Goal: Task Accomplishment & Management: Complete application form

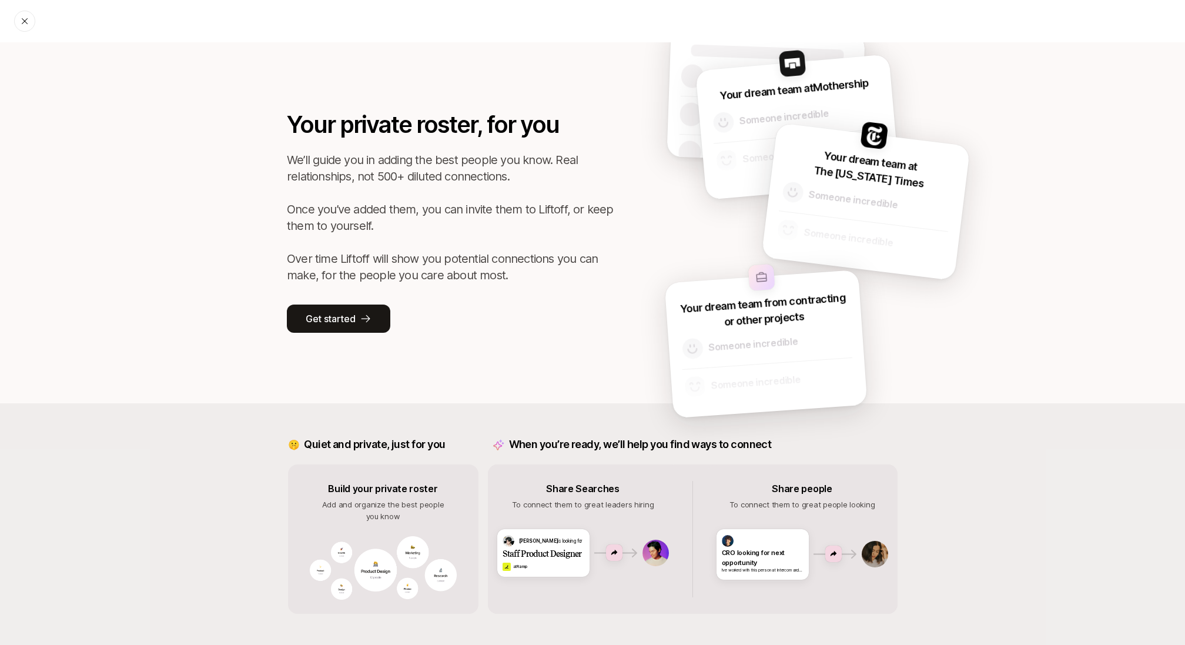
click at [432, 305] on div "Your private roster, for you We’ll guide you in adding the best people you know…" at bounding box center [451, 220] width 329 height 226
click at [339, 308] on button "Get started" at bounding box center [338, 319] width 103 height 28
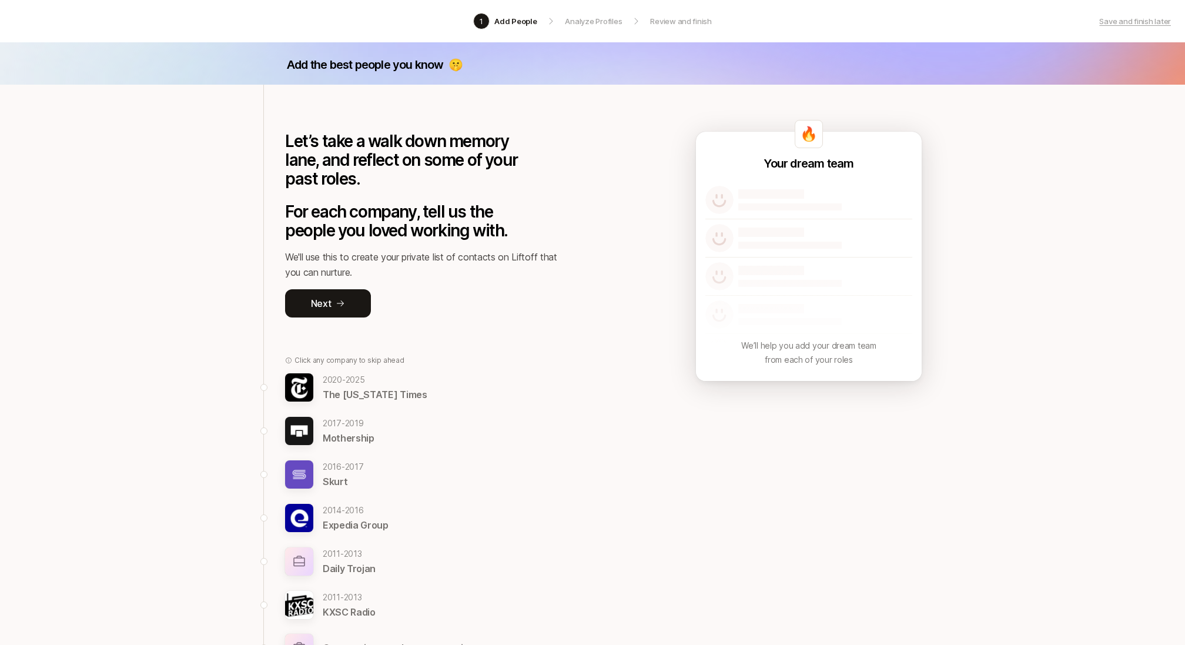
scroll to position [115, 0]
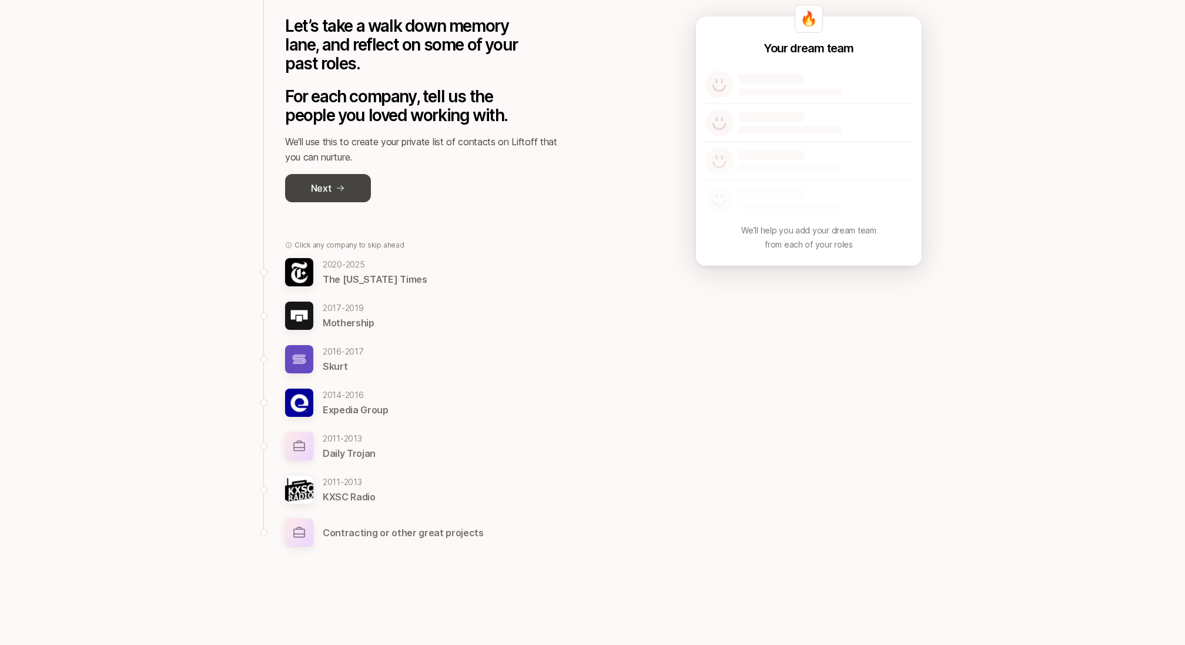
click at [333, 190] on button "Next" at bounding box center [328, 188] width 86 height 28
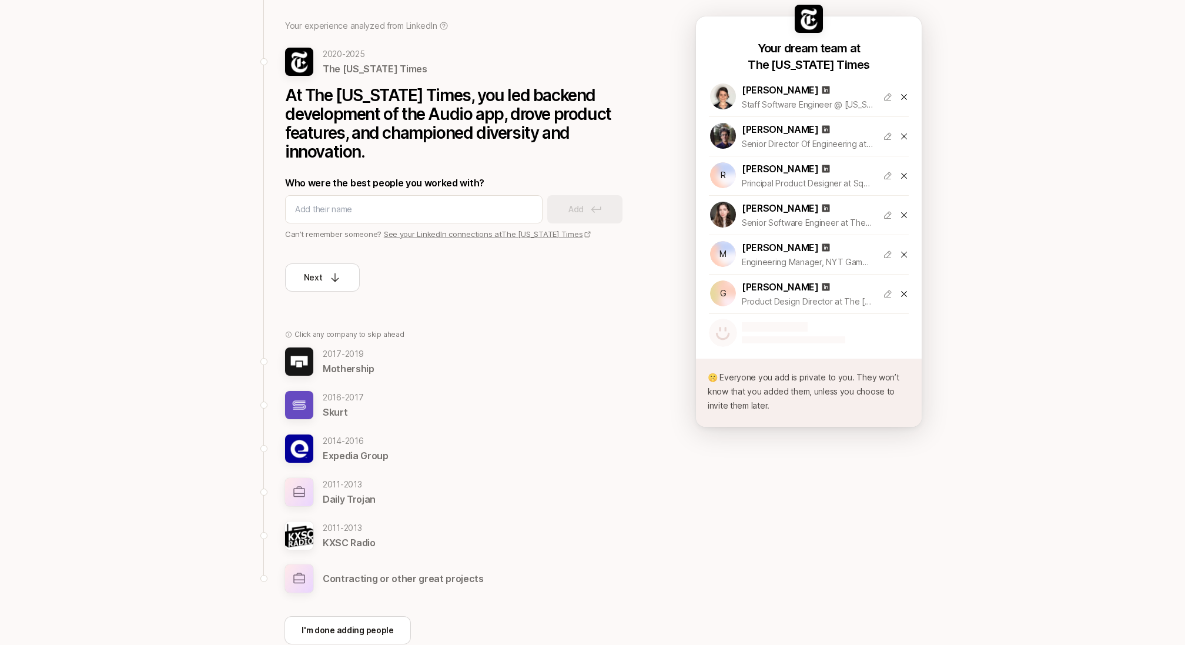
click at [350, 359] on p "2017 - 2019" at bounding box center [349, 354] width 52 height 14
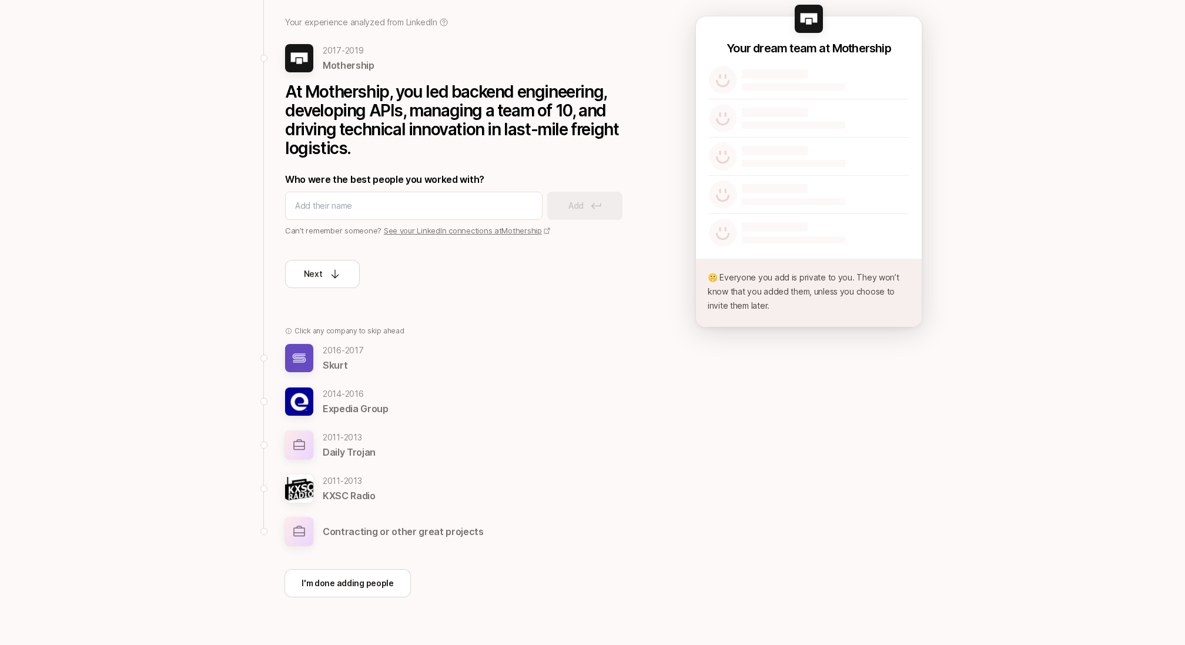
click at [372, 483] on p "Contracting or other great projects" at bounding box center [403, 531] width 161 height 15
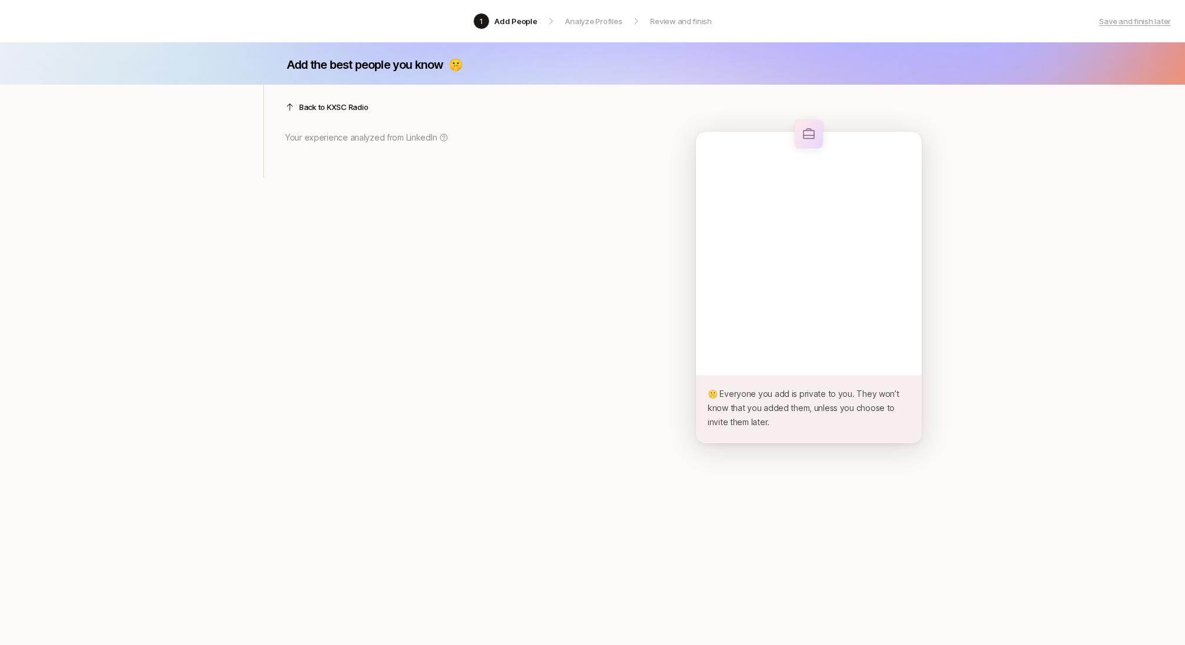
scroll to position [0, 0]
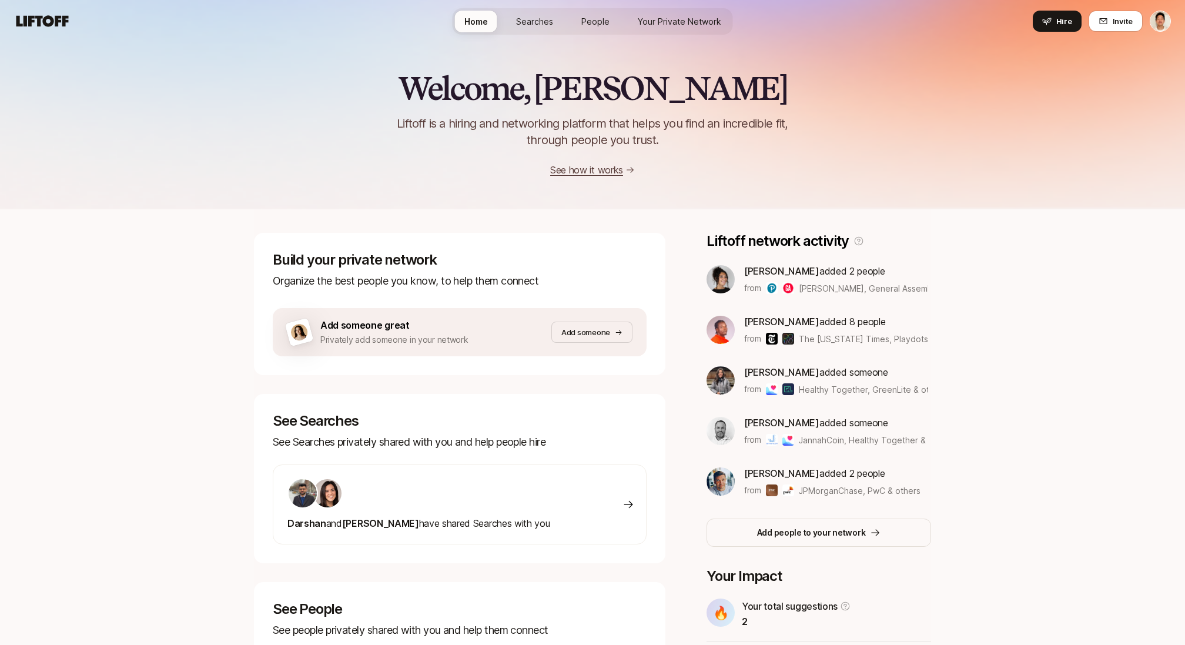
click at [700, 21] on span "Your Private Network" at bounding box center [679, 21] width 83 height 12
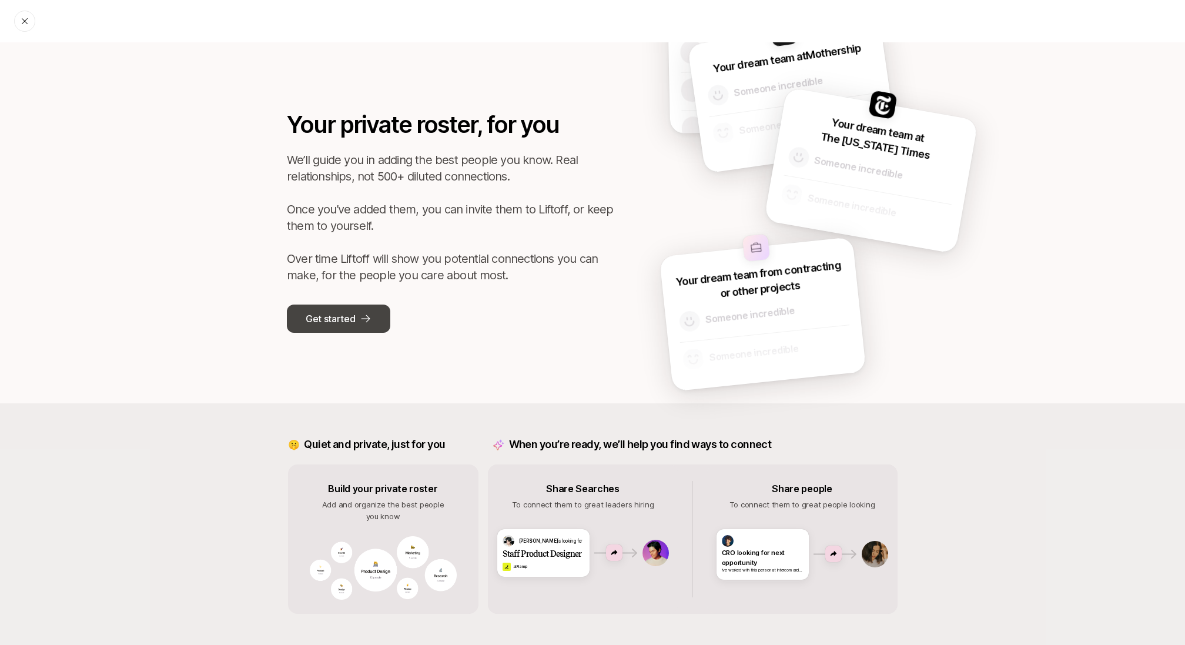
click at [339, 318] on p "Get started" at bounding box center [330, 318] width 49 height 15
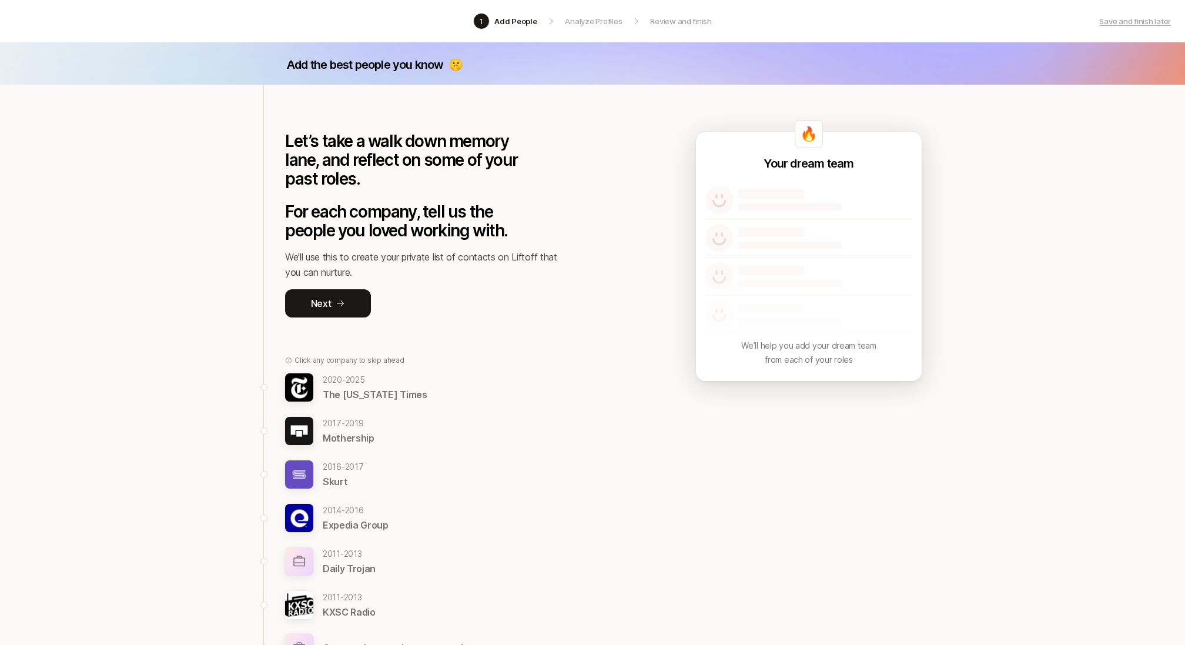
click at [346, 438] on p "Mothership" at bounding box center [349, 437] width 52 height 15
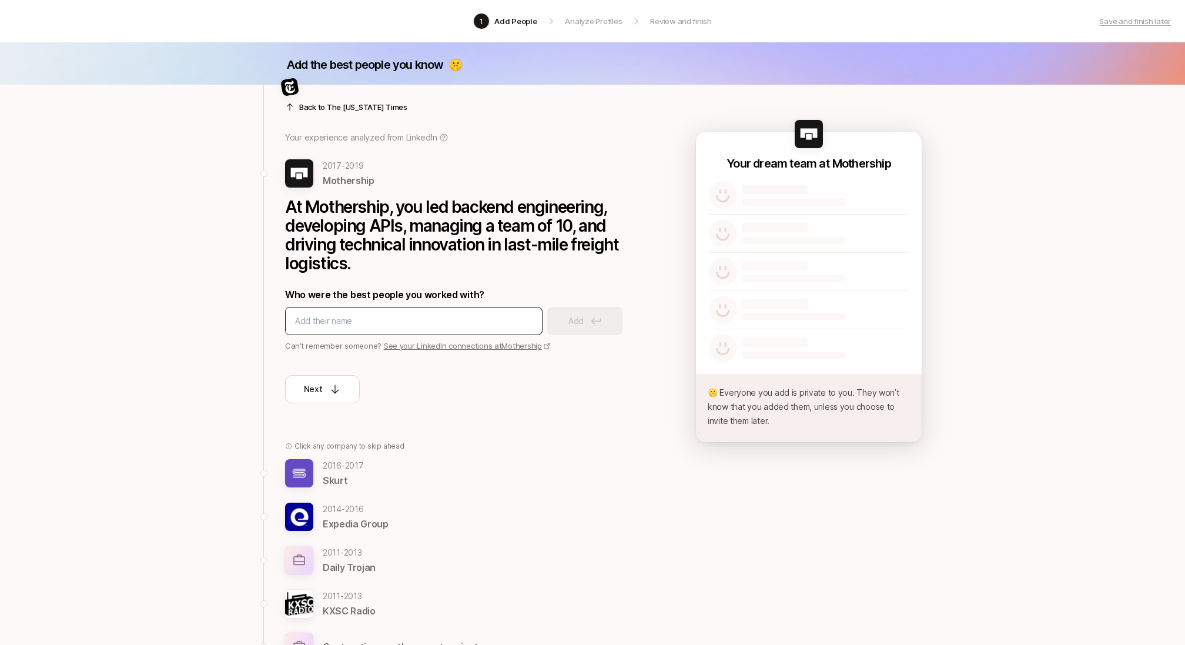
click at [499, 319] on input at bounding box center [414, 321] width 238 height 14
click at [706, 406] on div "🤫 Everyone you add is private to you. They won’t know that you added them, unle…" at bounding box center [809, 408] width 226 height 68
click at [631, 406] on div "Back to The New York Times Your experience analyzed from LinkedIn 2017 - 2019 M…" at bounding box center [455, 385] width 384 height 600
